Goal: Task Accomplishment & Management: Manage account settings

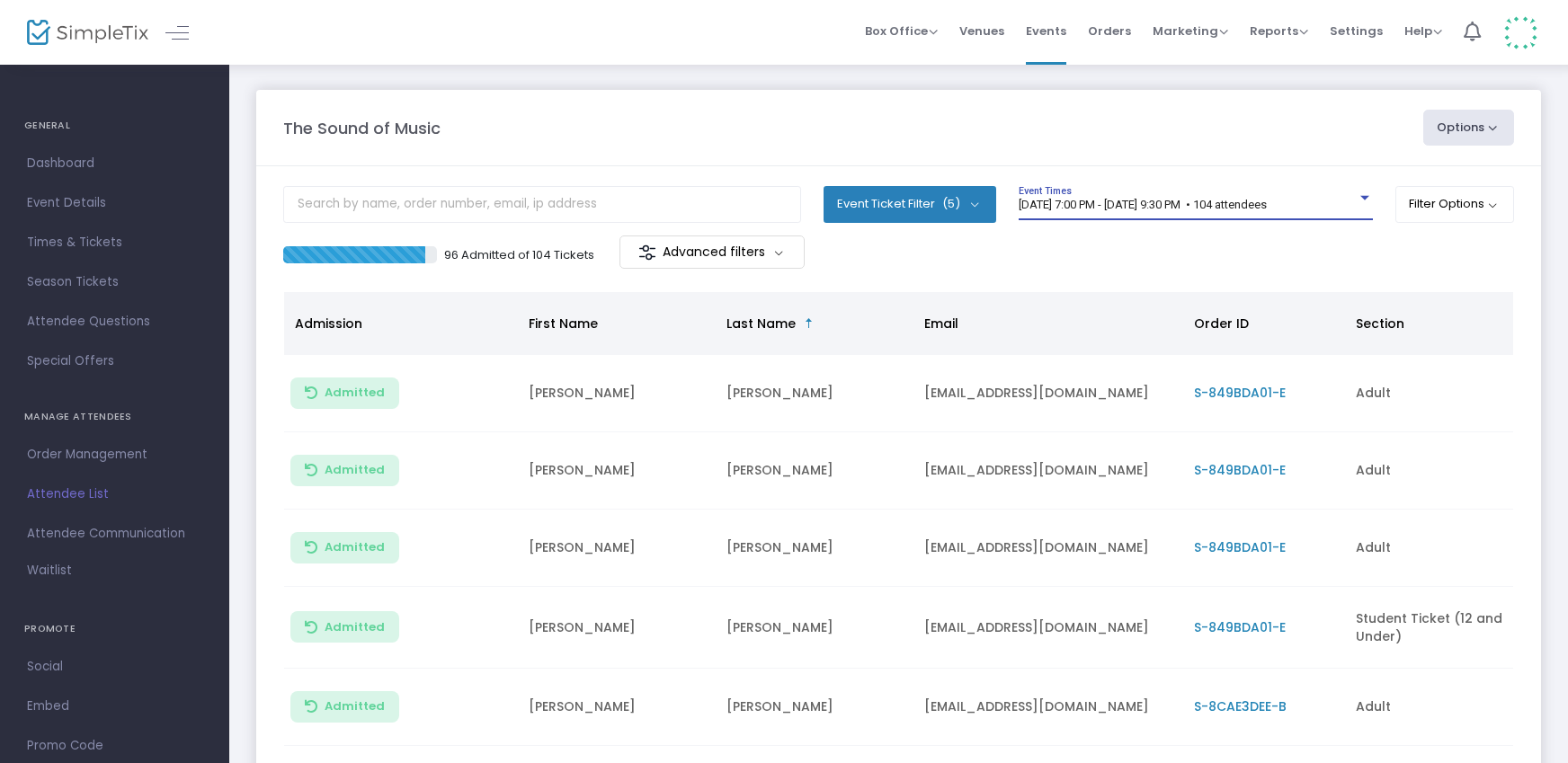
click at [1253, 201] on span "[DATE] 7:00 PM - [DATE] 9:30 PM • 104 attendees" at bounding box center [1142, 205] width 248 height 13
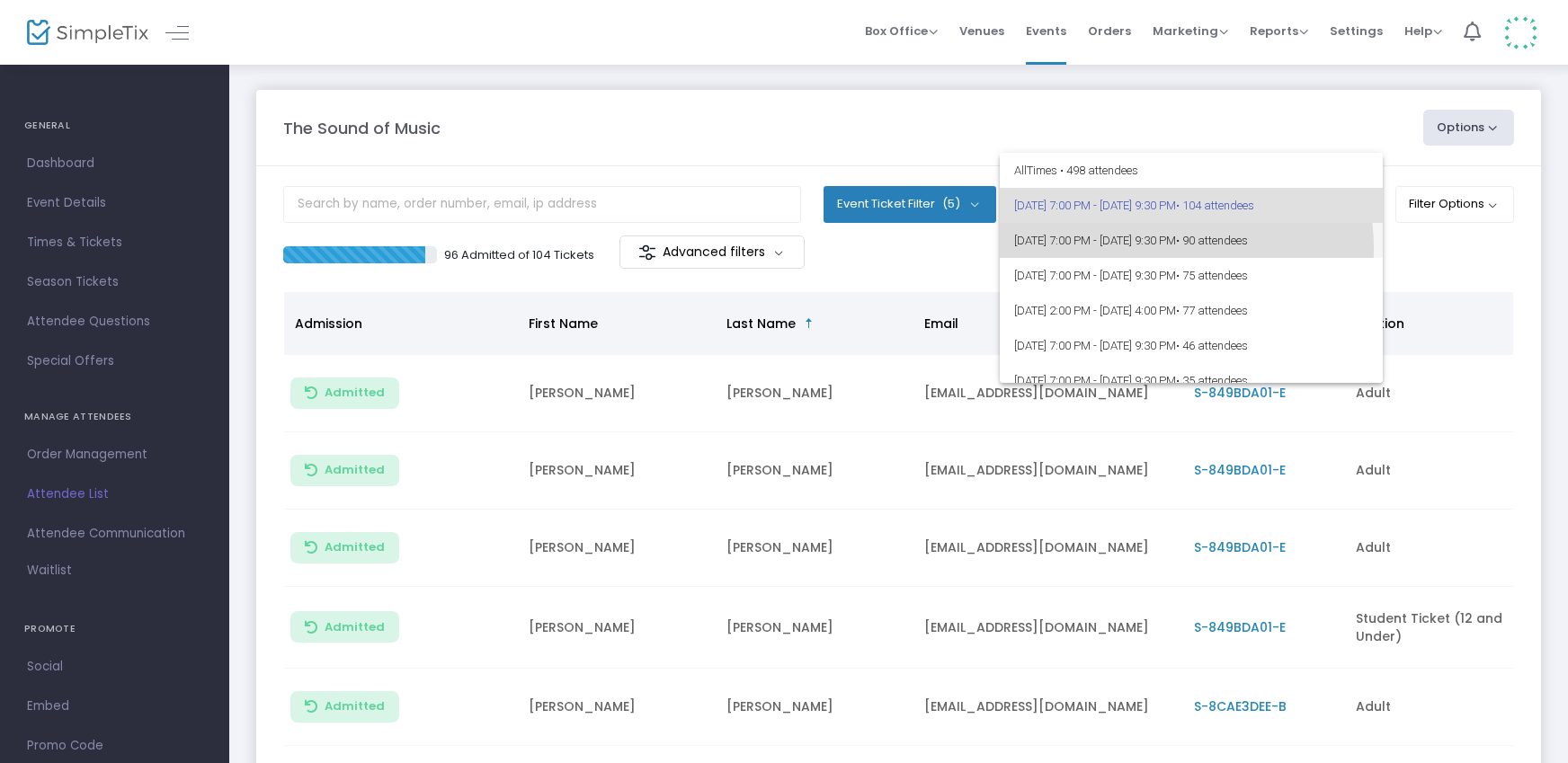
click at [1168, 248] on span "[DATE] 7:00 PM - [DATE] 9:30 PM • 90 attendees" at bounding box center [1191, 240] width 354 height 35
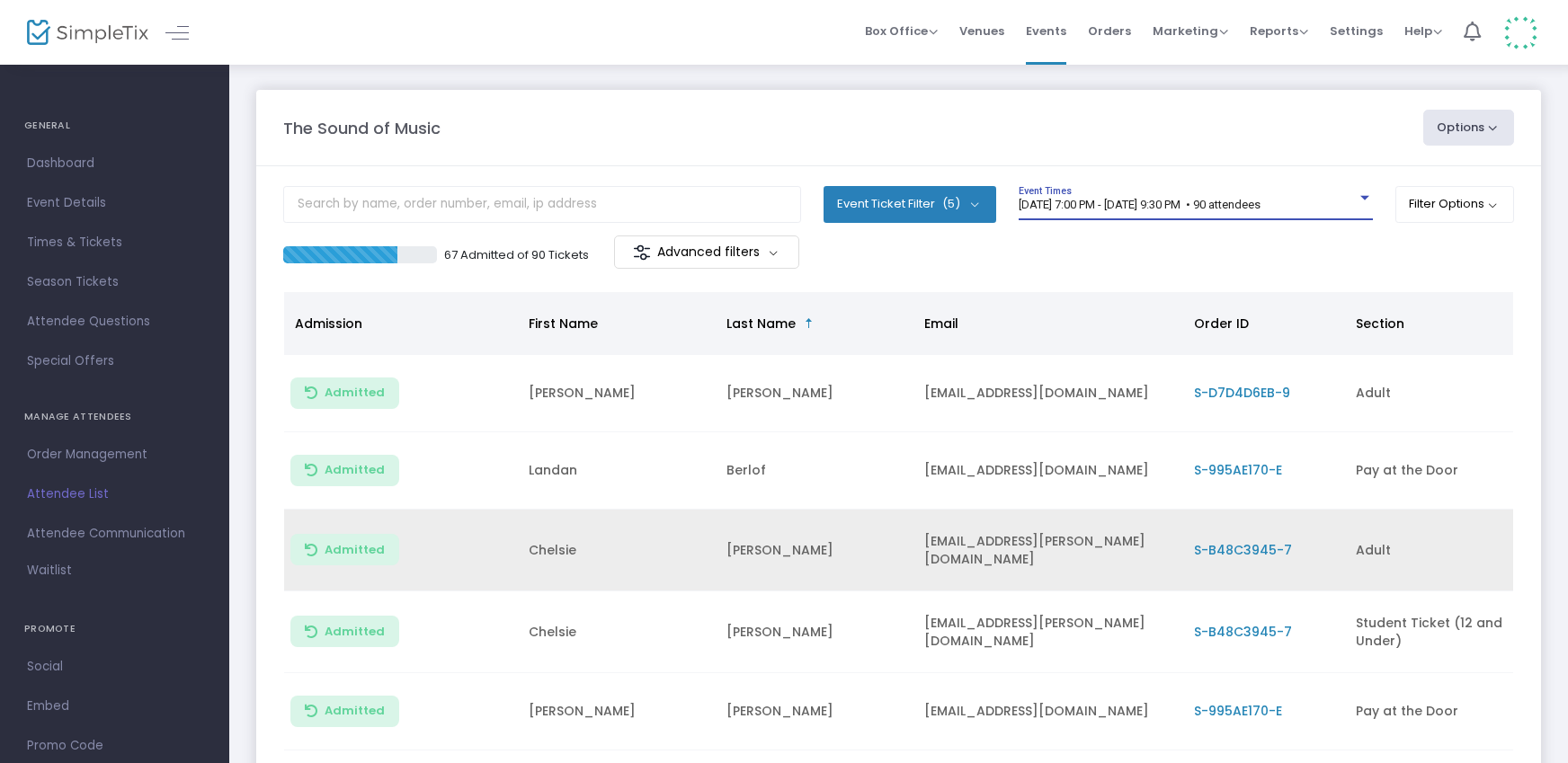
scroll to position [416, 0]
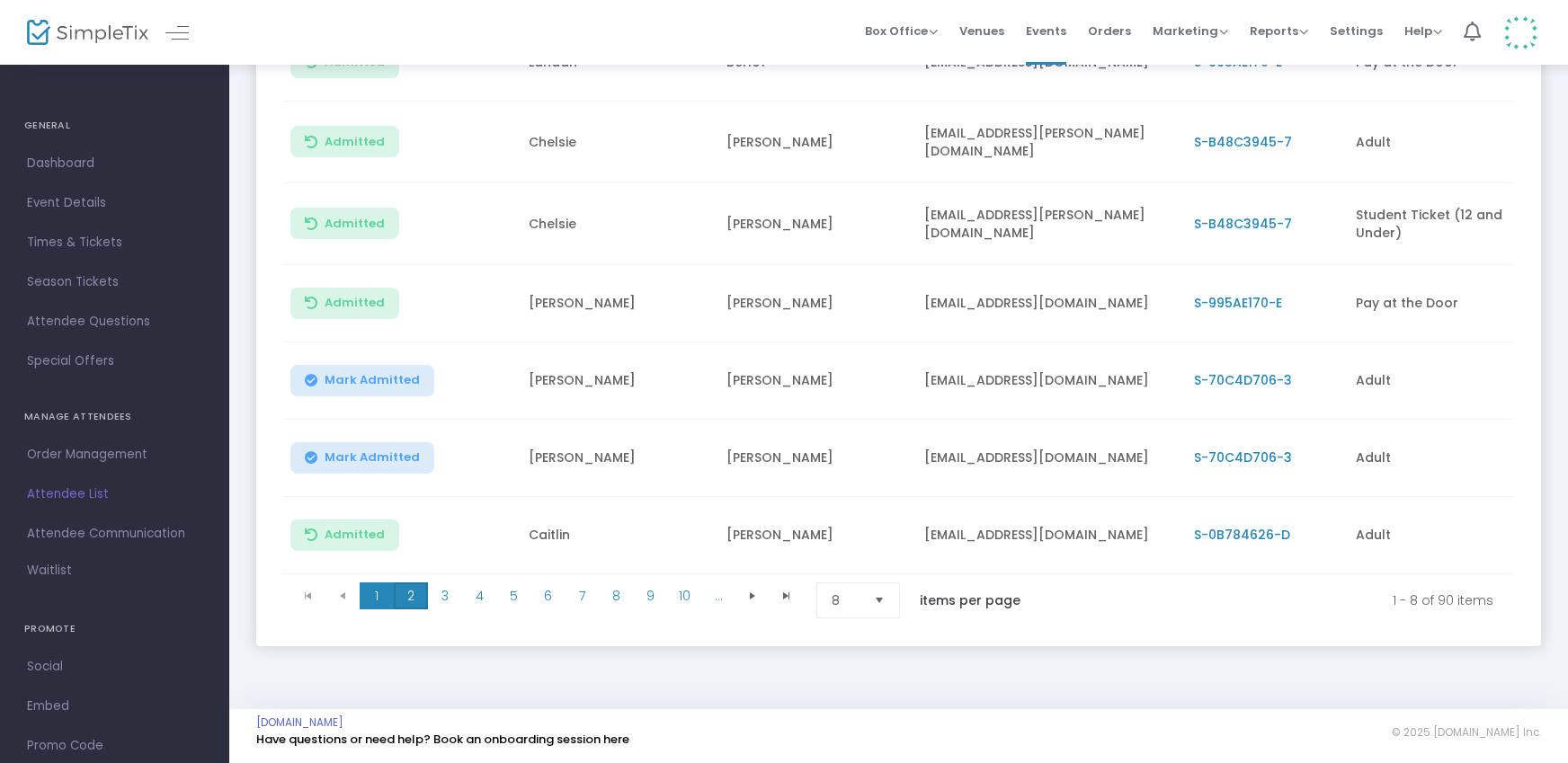
click at [406, 591] on span "2" at bounding box center [411, 596] width 35 height 27
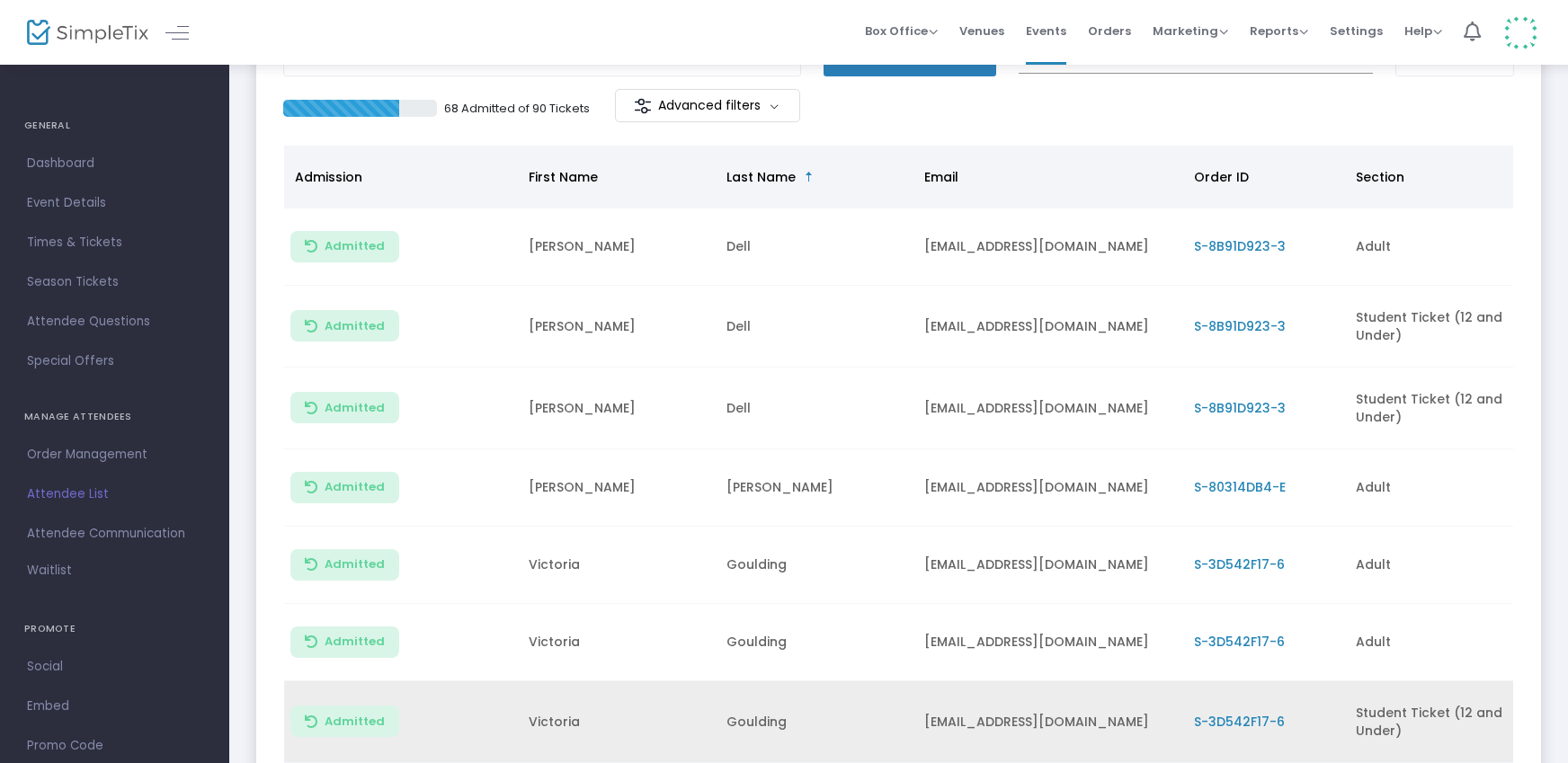
scroll to position [425, 0]
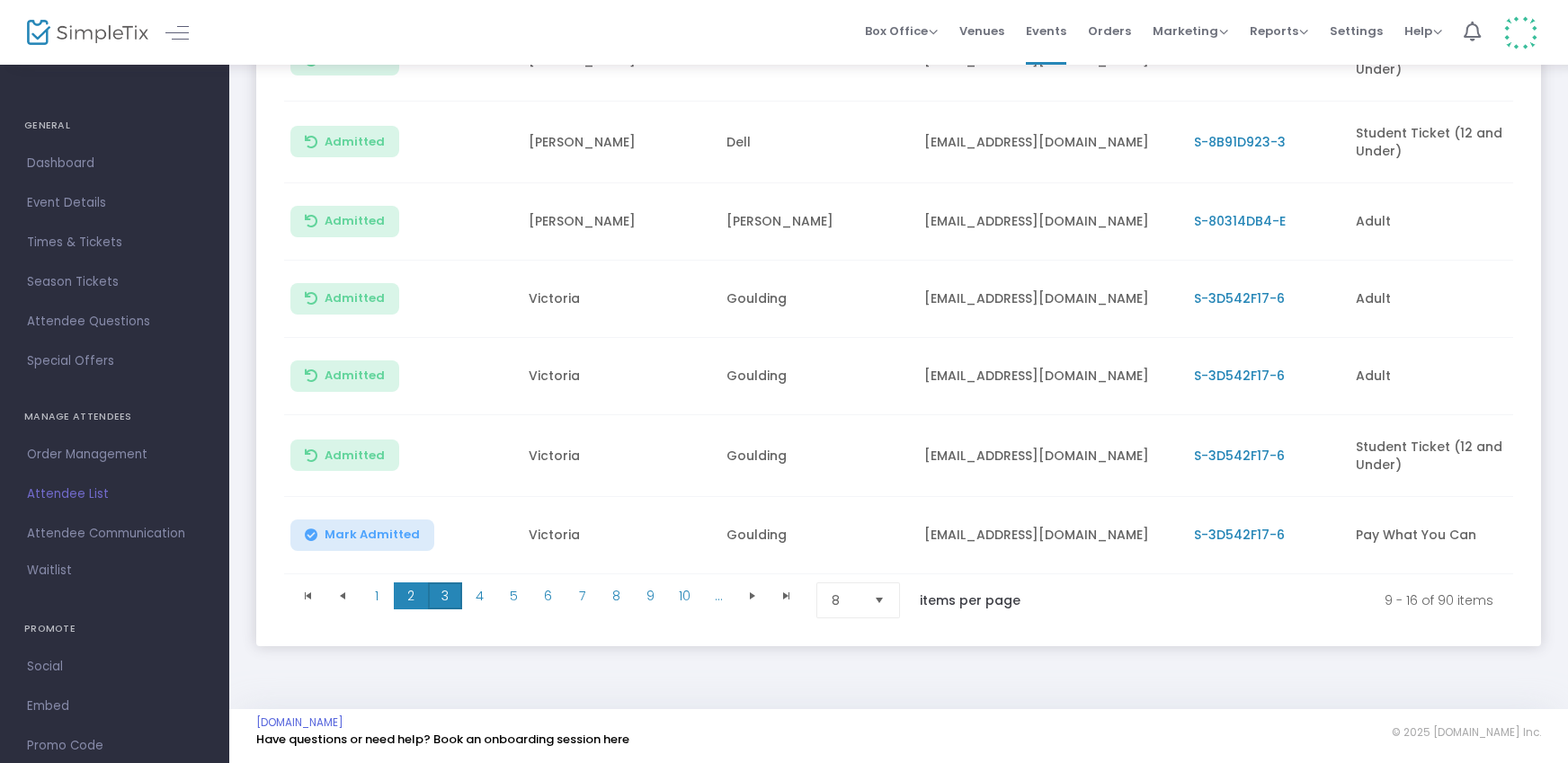
click at [444, 591] on span "3" at bounding box center [445, 596] width 35 height 27
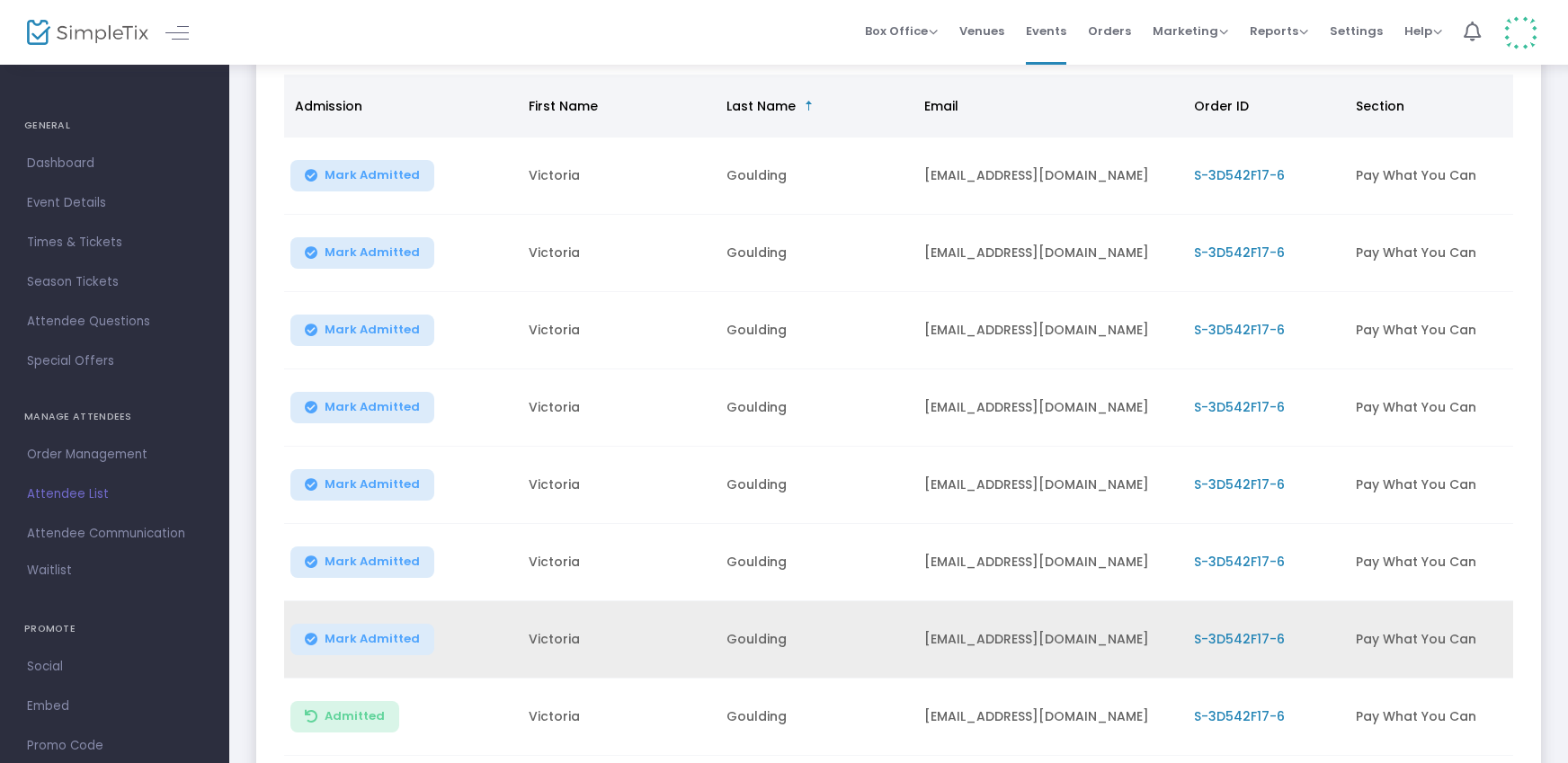
scroll to position [411, 0]
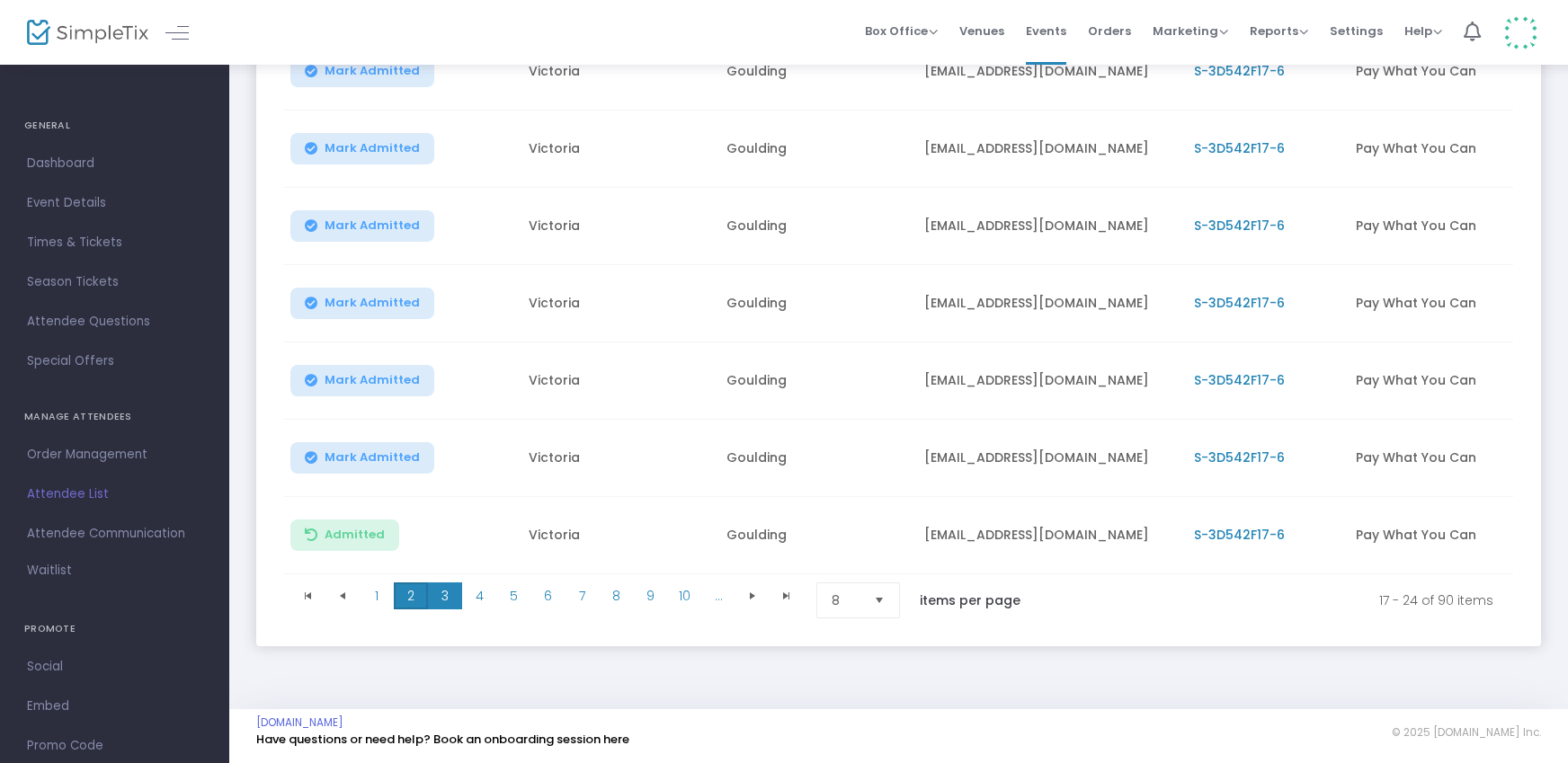
click at [417, 595] on span "2" at bounding box center [411, 596] width 35 height 27
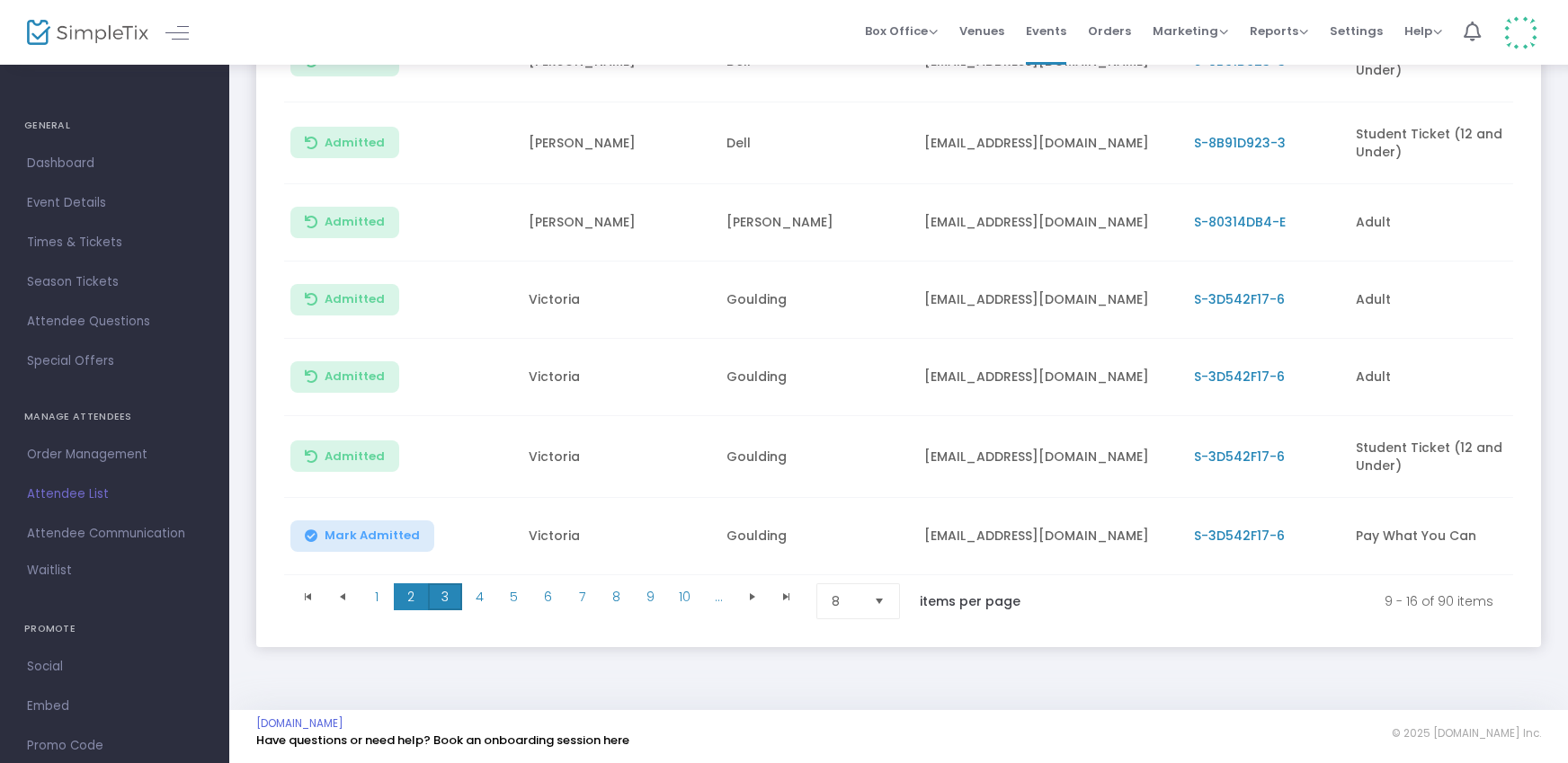
click at [449, 603] on span "3" at bounding box center [445, 597] width 35 height 27
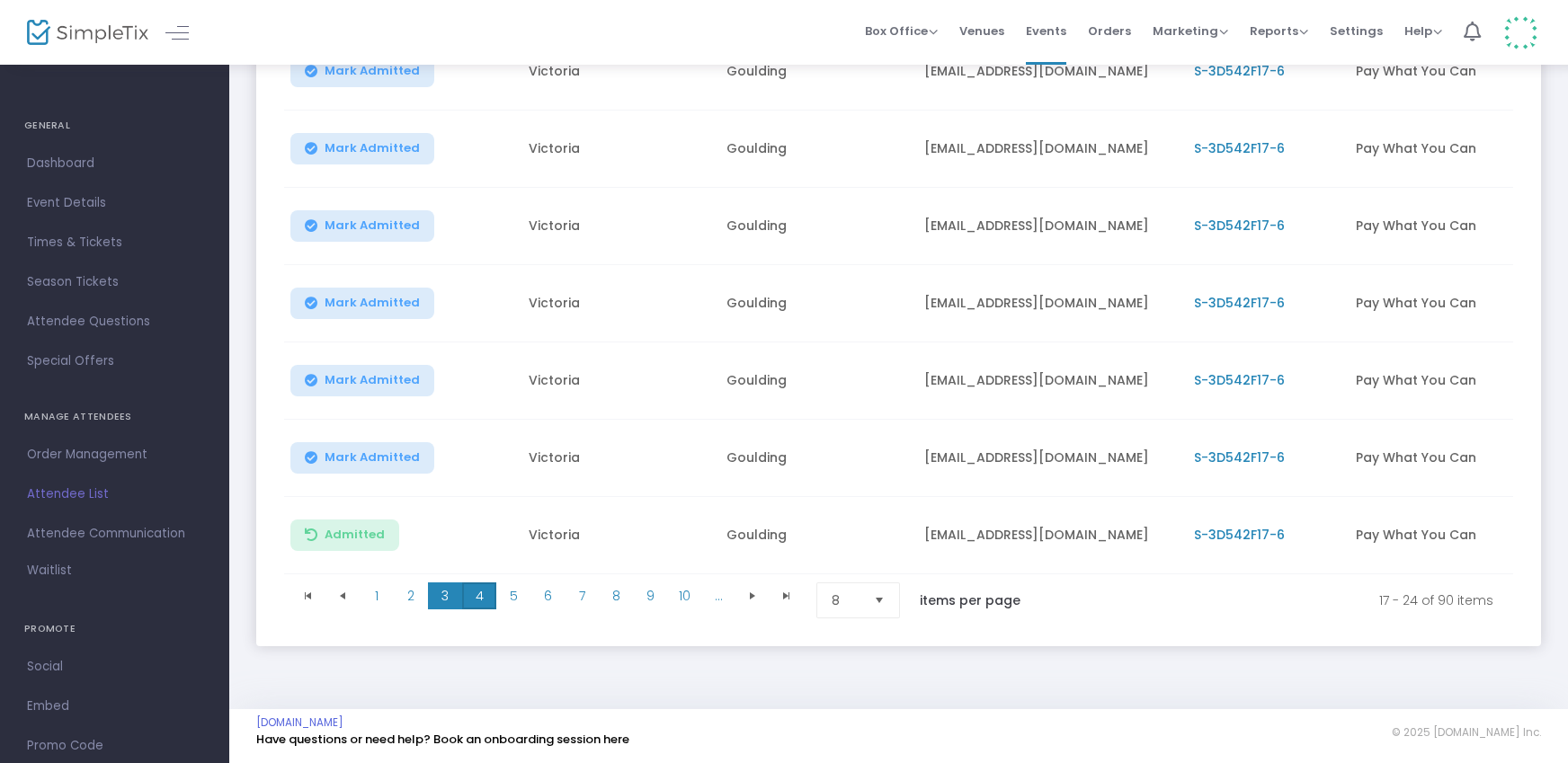
click at [476, 590] on span "4" at bounding box center [480, 596] width 35 height 27
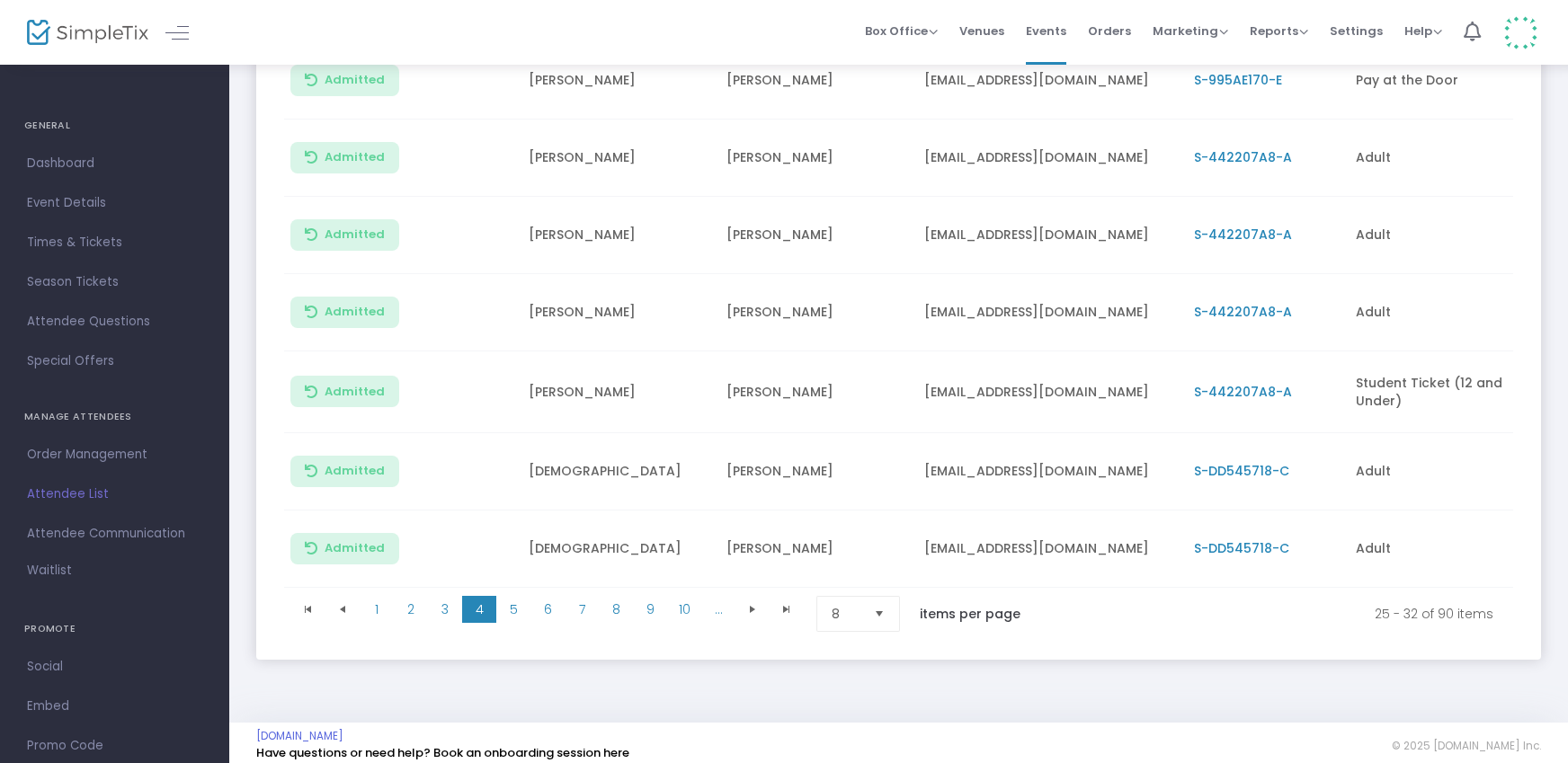
scroll to position [416, 0]
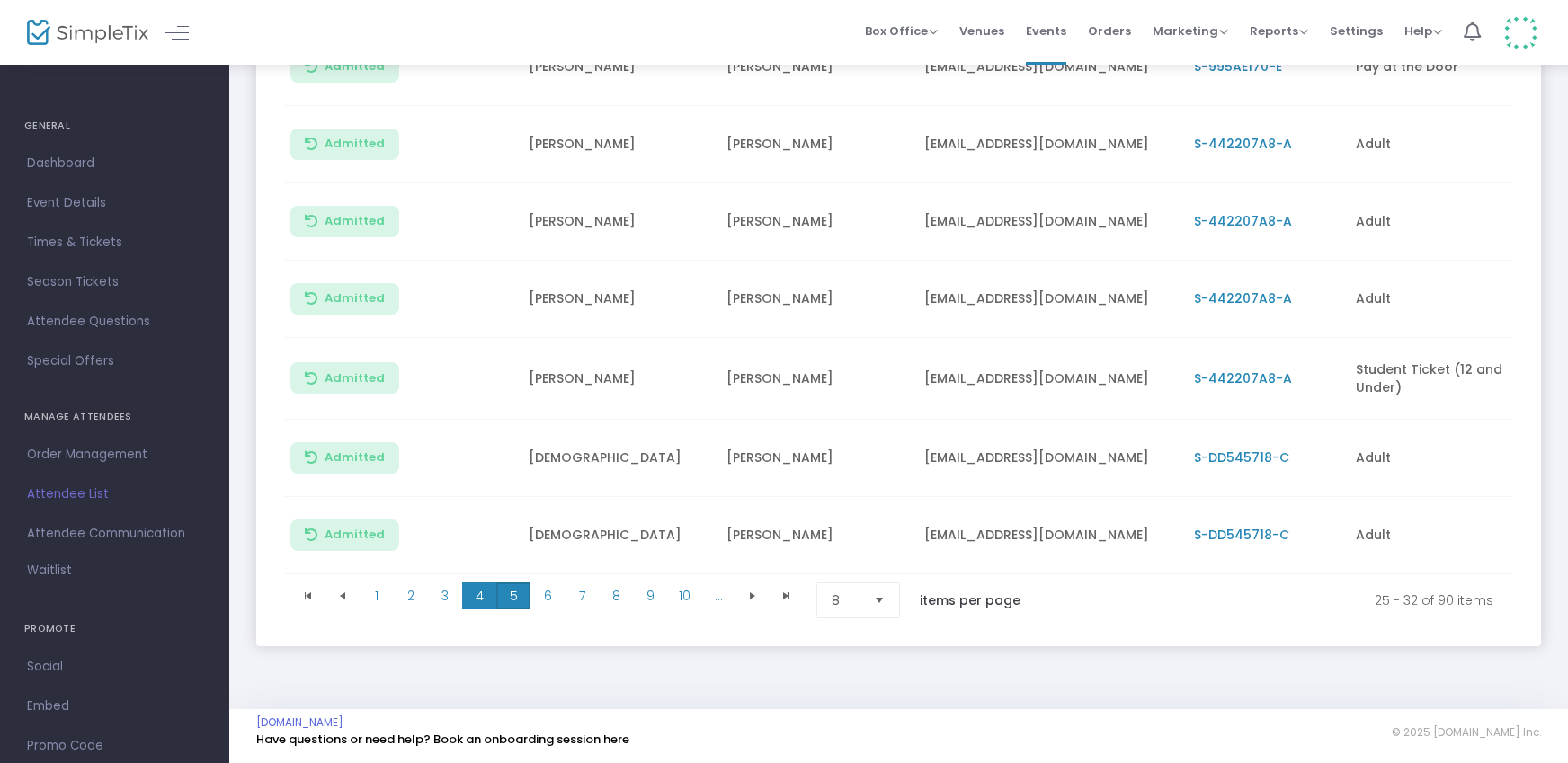
click at [512, 587] on span "5" at bounding box center [513, 596] width 35 height 27
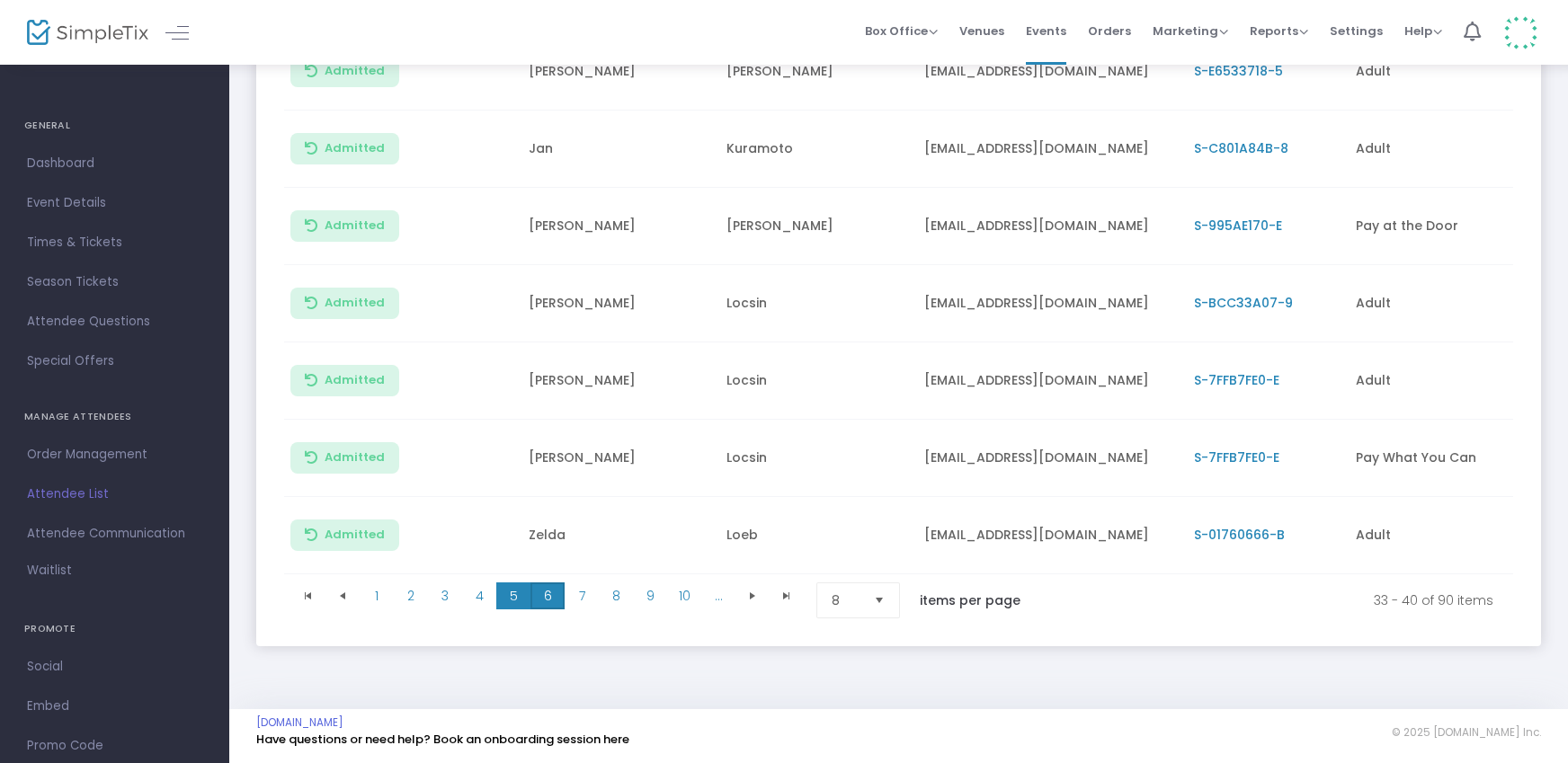
click at [552, 590] on span "6" at bounding box center [548, 596] width 35 height 27
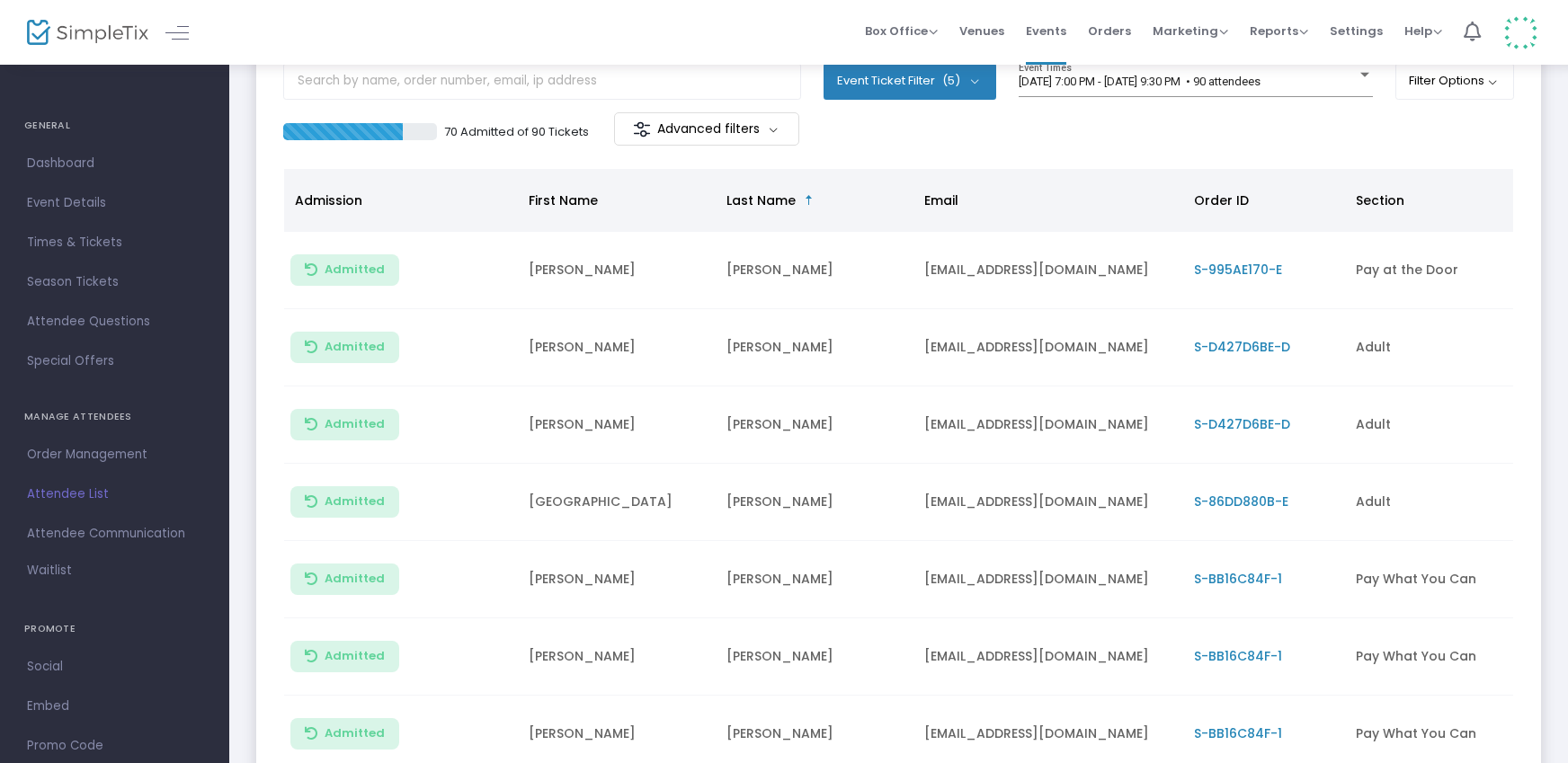
scroll to position [411, 0]
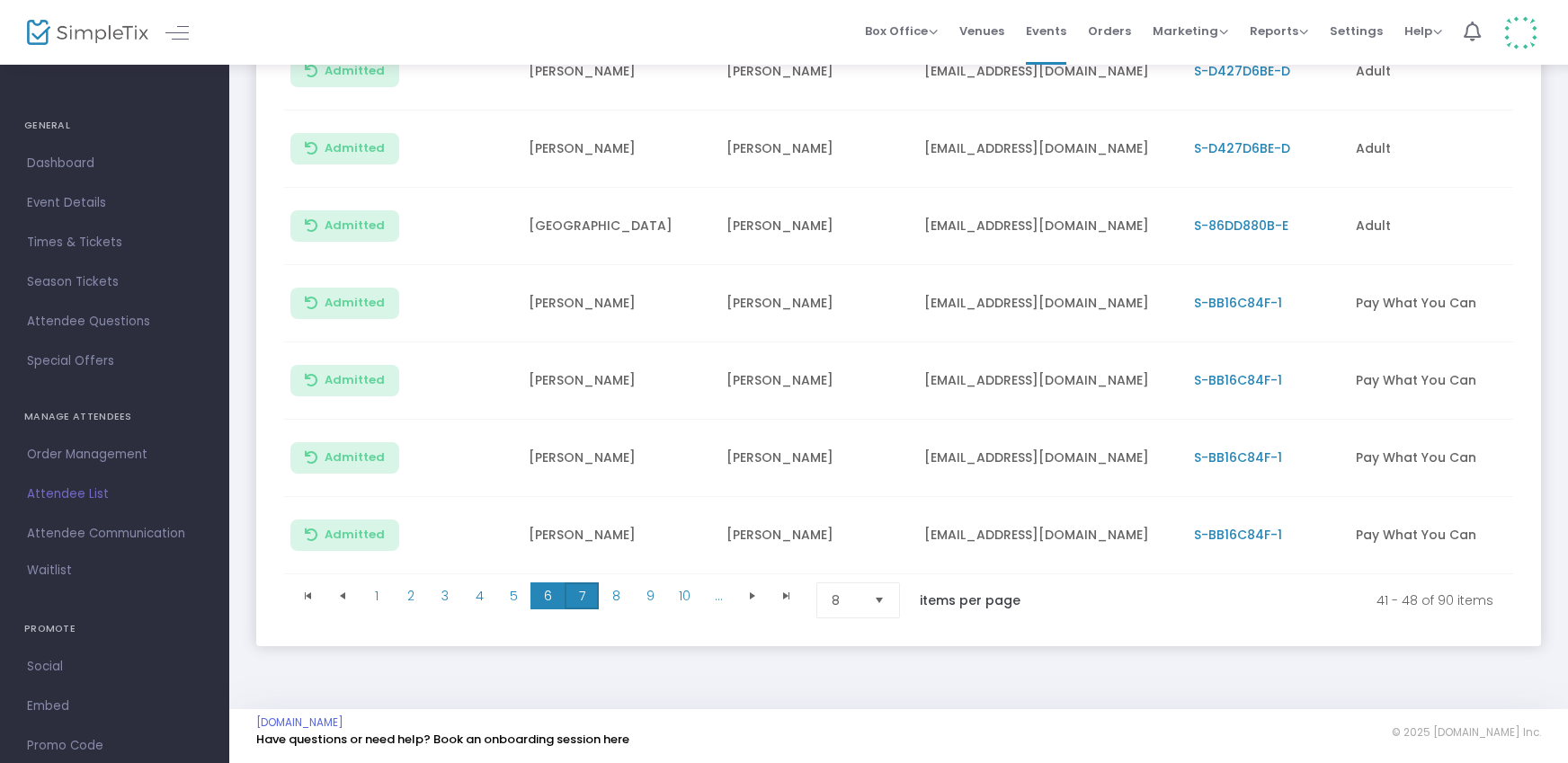
click at [590, 582] on span "7" at bounding box center [582, 596] width 35 height 27
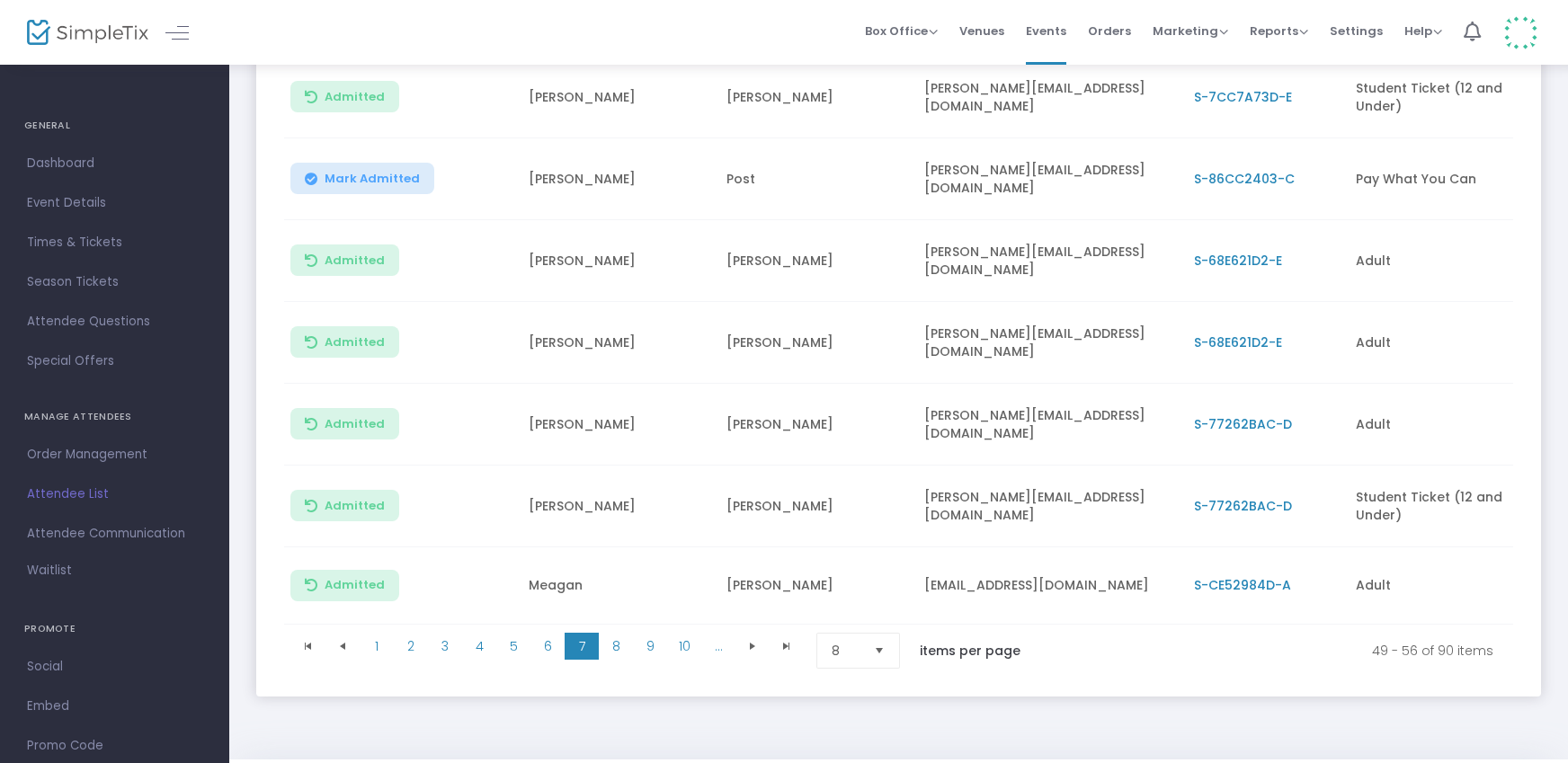
scroll to position [393, 0]
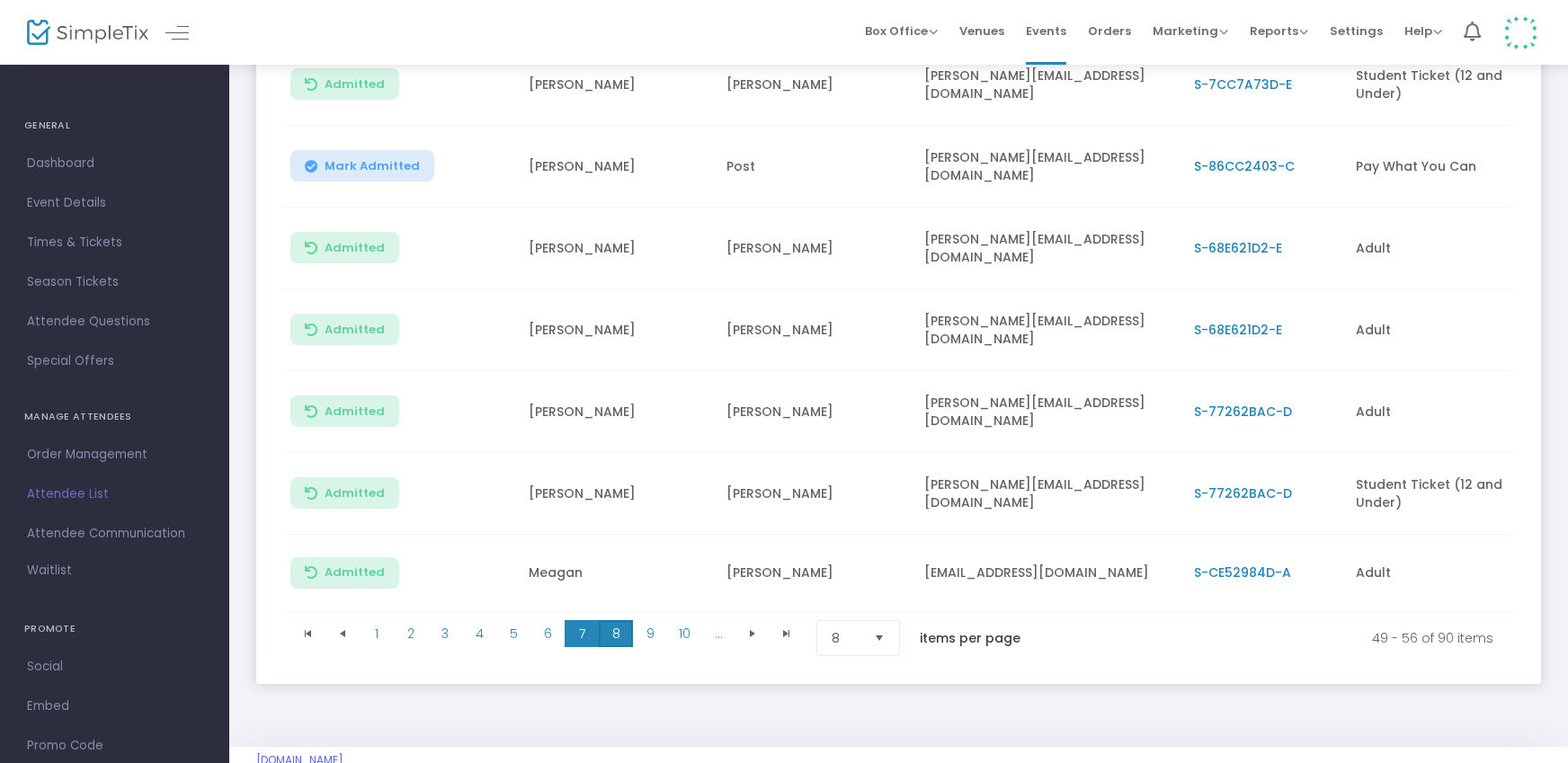
click at [616, 620] on span "8" at bounding box center [616, 633] width 35 height 27
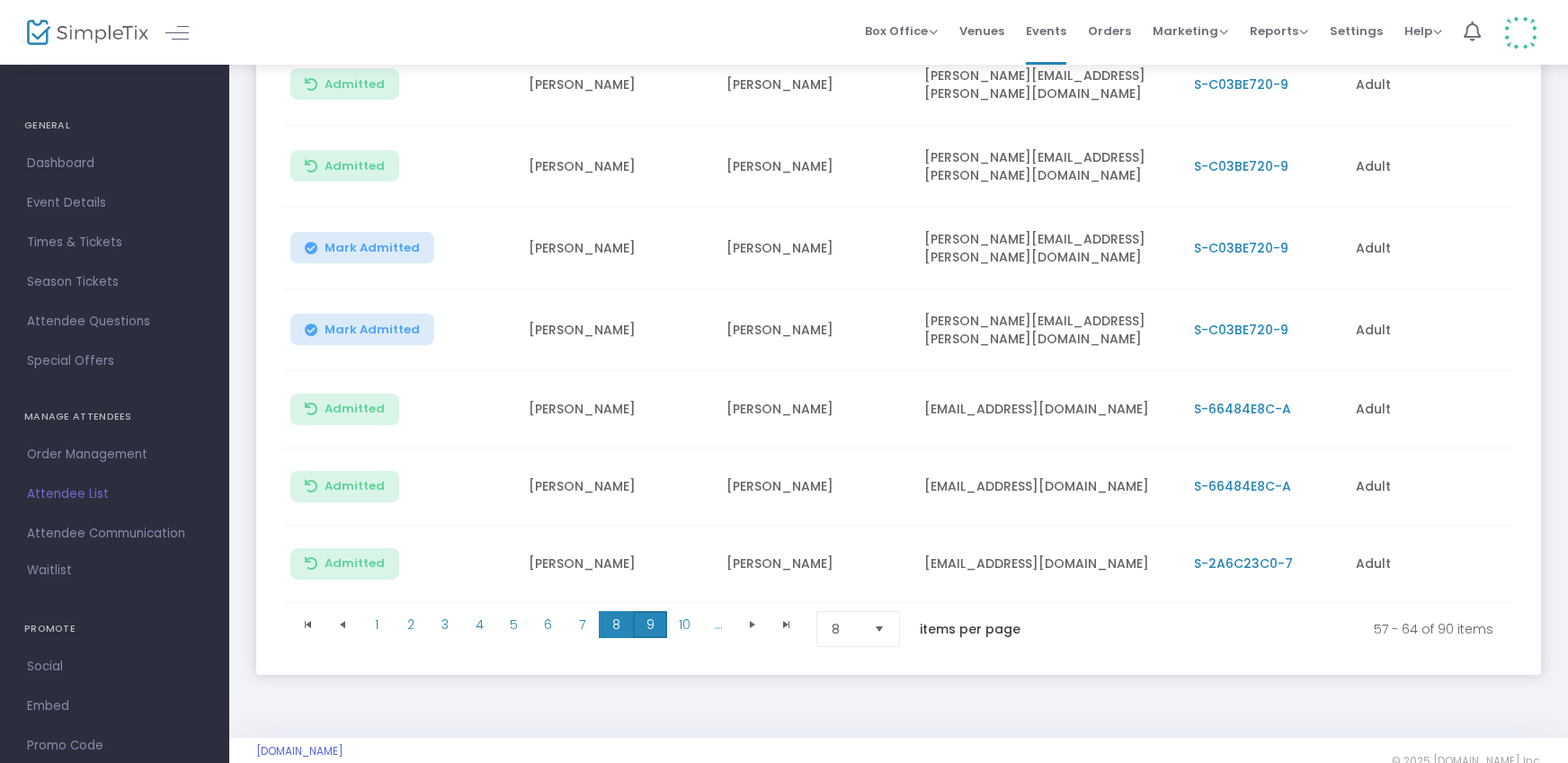
click at [649, 616] on span "9" at bounding box center [650, 625] width 35 height 27
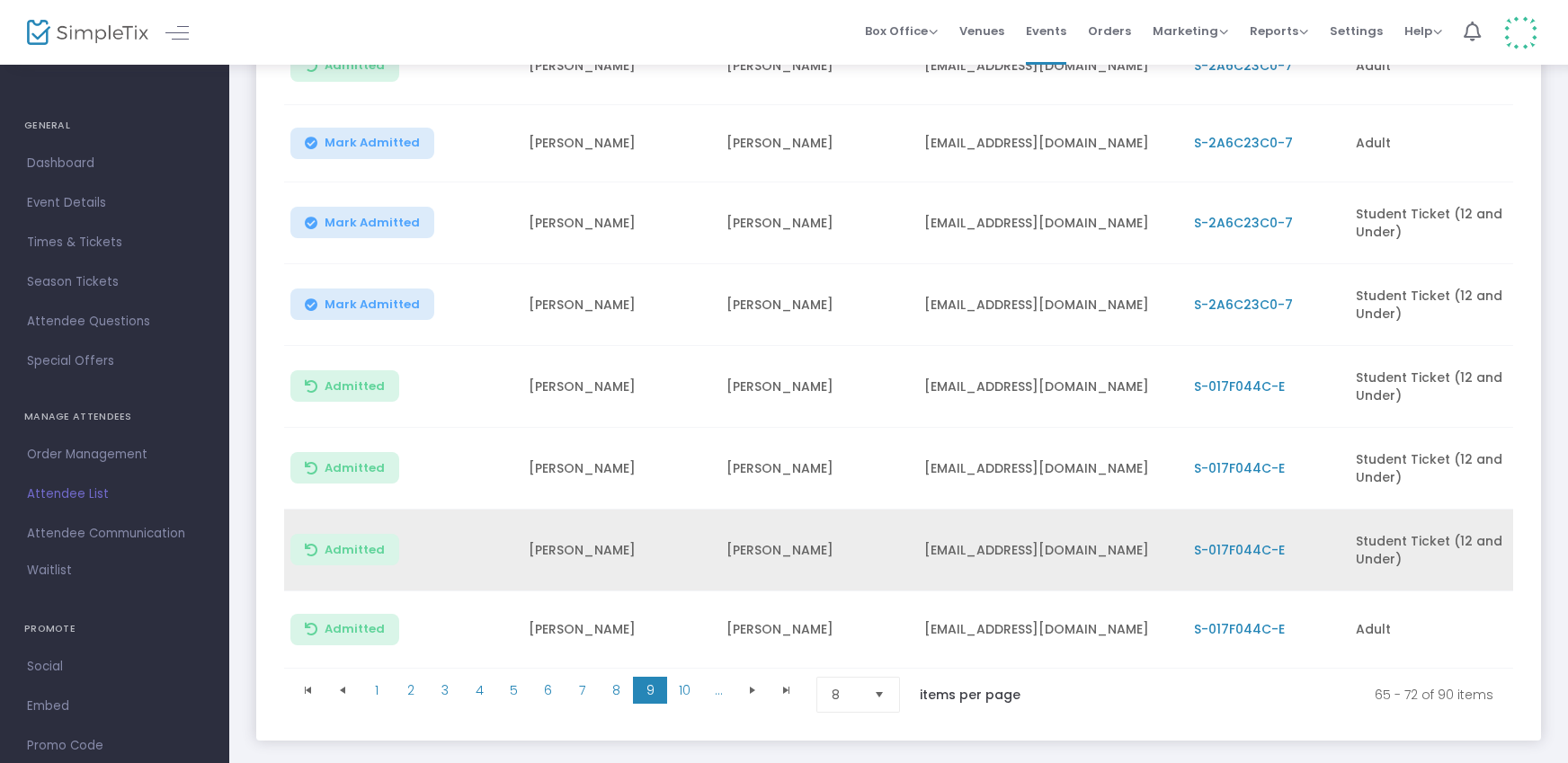
scroll to position [434, 0]
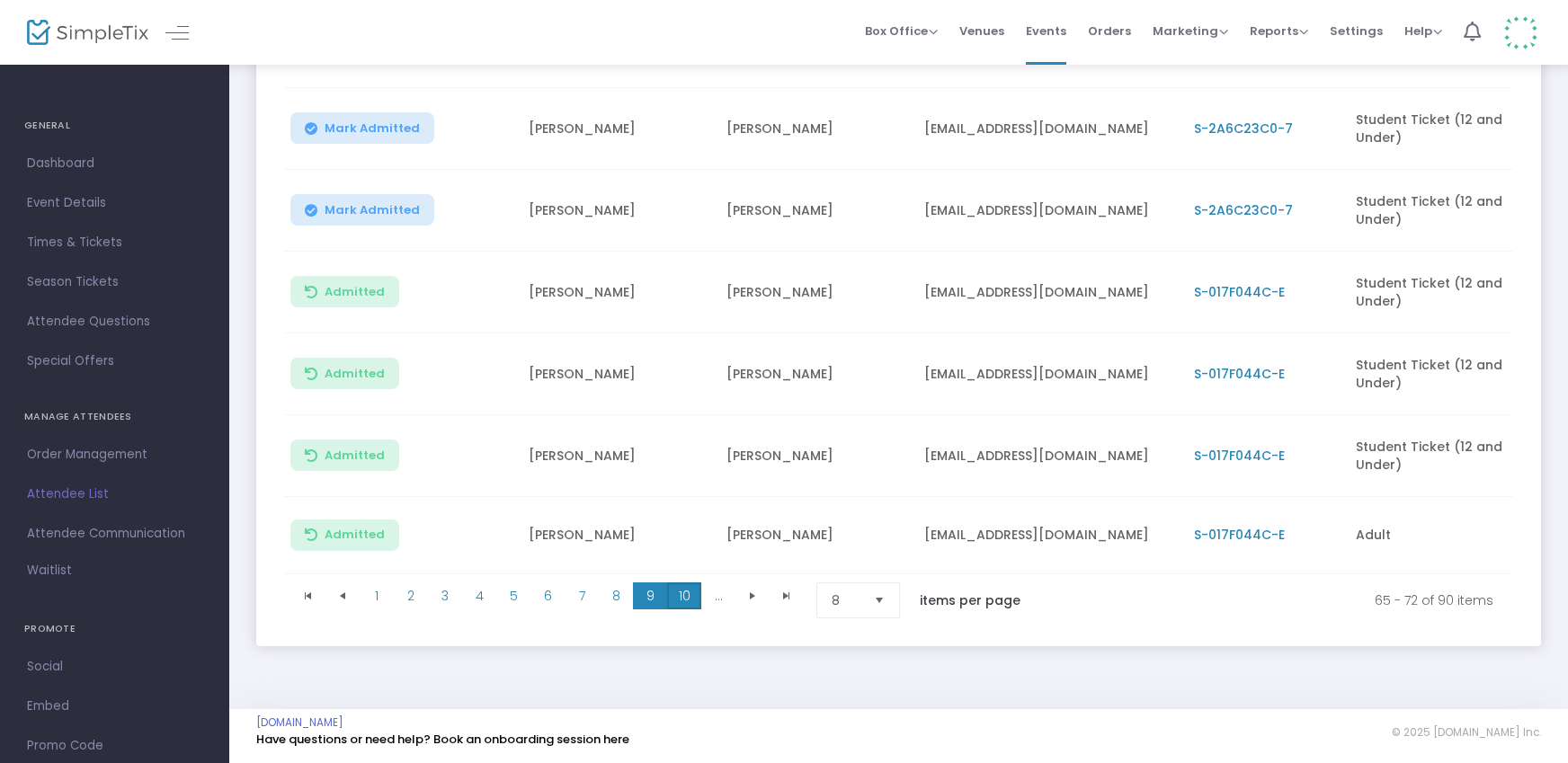
click at [686, 588] on span "10" at bounding box center [684, 596] width 35 height 27
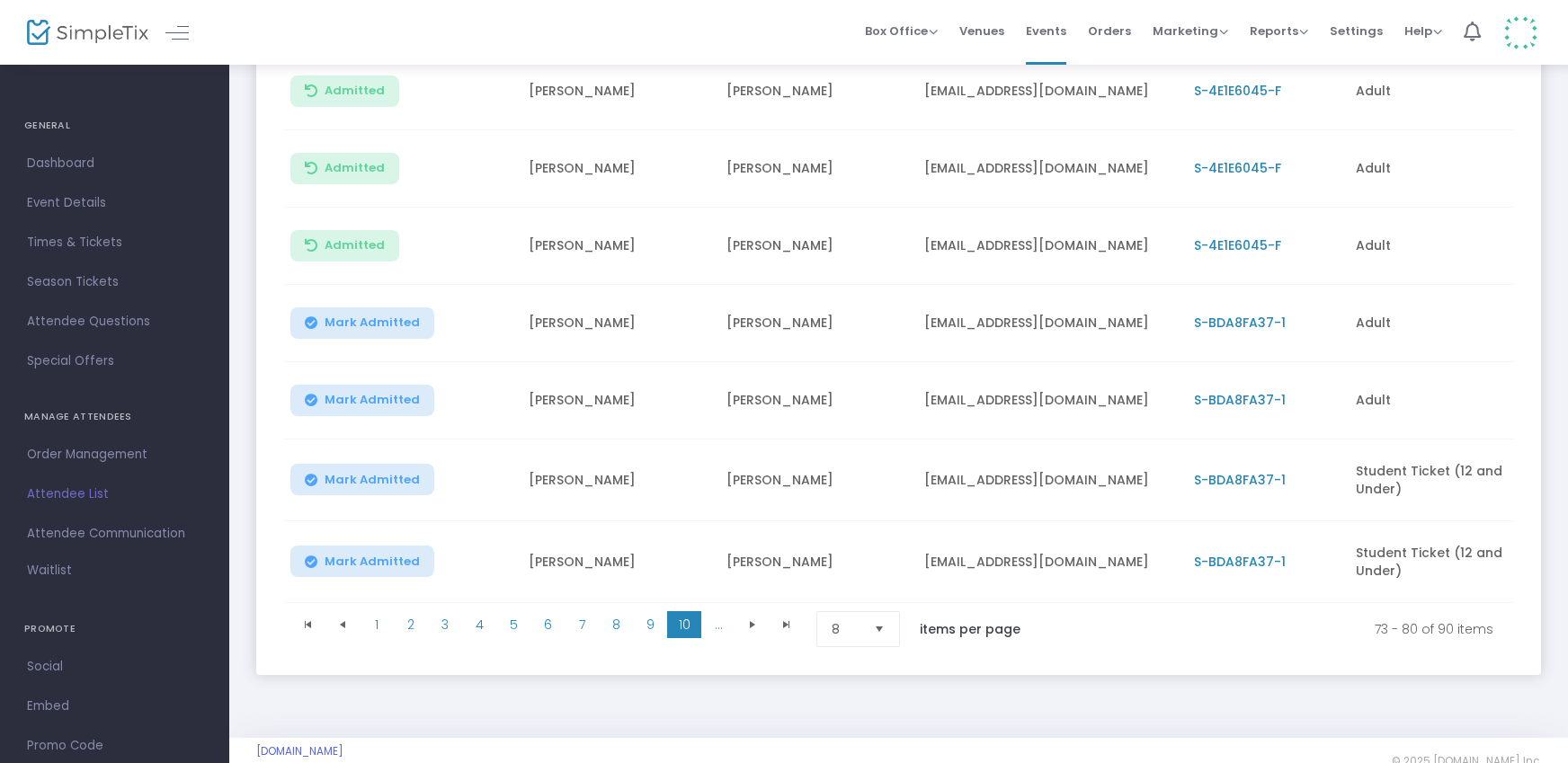
scroll to position [421, 0]
